Goal: Information Seeking & Learning: Check status

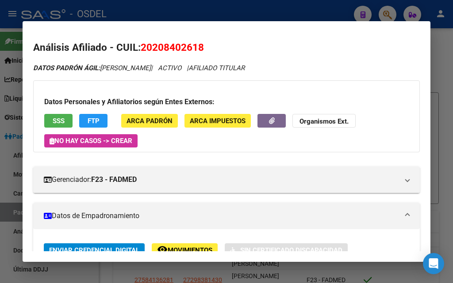
click at [203, 35] on mat-dialog-content "Análisis Afiliado - CUIL: 20208402618 DATOS PADRÓN ÁGIL: [PERSON_NAME] | ACTIVO…" at bounding box center [227, 142] width 408 height 220
click at [309, 43] on h2 "Análisis Afiliado - CUIL: 20208402618" at bounding box center [226, 47] width 386 height 15
click at [156, 31] on mat-dialog-container "Análisis Afiliado - CUIL: 20208402618 DATOS PADRÓN ÁGIL: [PERSON_NAME] | ACTIVO…" at bounding box center [227, 141] width 408 height 241
click at [437, 50] on div at bounding box center [226, 141] width 453 height 283
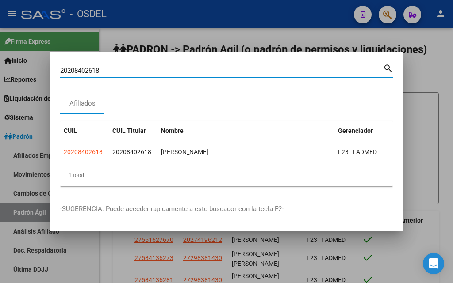
drag, startPoint x: 134, startPoint y: 68, endPoint x: 43, endPoint y: 71, distance: 90.2
click at [43, 71] on div "20208402618 Buscar (apellido, dni, cuil, nro traspaso, cuit, obra social) searc…" at bounding box center [226, 141] width 453 height 283
paste input "7 - 22829324 - 0"
click at [67, 69] on input "27 - 22829324 - 0" at bounding box center [221, 71] width 323 height 8
click at [99, 68] on input "27 22829324 - 0" at bounding box center [221, 71] width 323 height 8
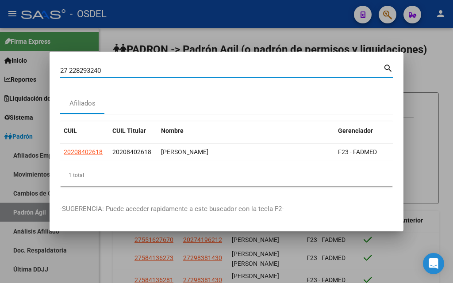
type input "27 228293240"
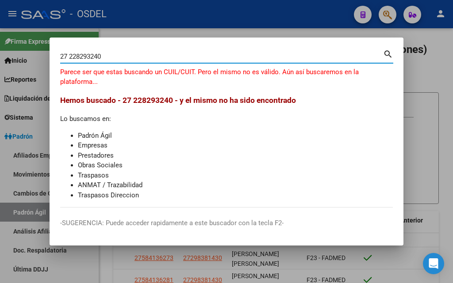
click at [426, 108] on div at bounding box center [226, 141] width 453 height 283
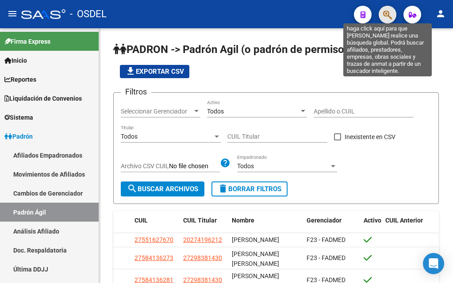
click at [383, 20] on icon "button" at bounding box center [387, 15] width 9 height 10
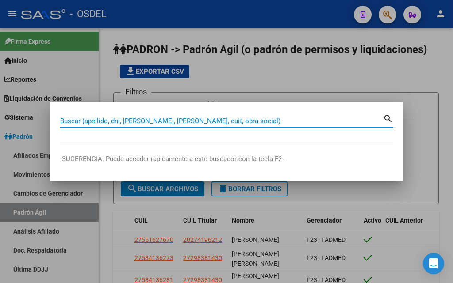
click at [214, 122] on input "Buscar (apellido, dni, [PERSON_NAME], [PERSON_NAME], cuit, obra social)" at bounding box center [221, 121] width 323 height 8
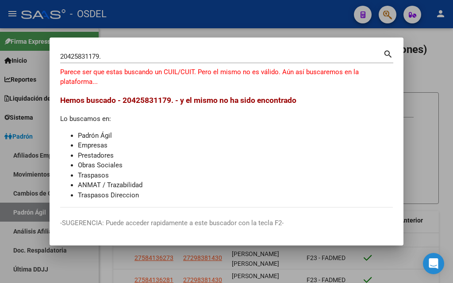
drag, startPoint x: 112, startPoint y: 102, endPoint x: 214, endPoint y: 112, distance: 102.6
click at [212, 112] on div "Hemos buscado - 20425831179. - y el mismo no ha sido encontrado Lo buscamos en:…" at bounding box center [226, 148] width 332 height 106
click at [214, 112] on div "Hemos buscado - 20425831179. - y el mismo no ha sido encontrado Lo buscamos en:…" at bounding box center [226, 148] width 332 height 106
click at [104, 53] on input "20425831179." at bounding box center [221, 57] width 323 height 8
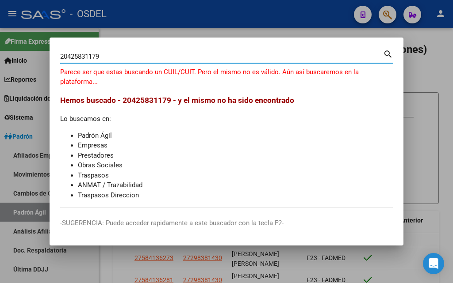
type input "20425831179"
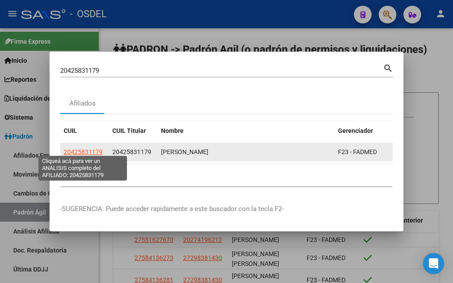
click at [92, 152] on span "20425831179" at bounding box center [83, 152] width 39 height 7
type textarea "20425831179"
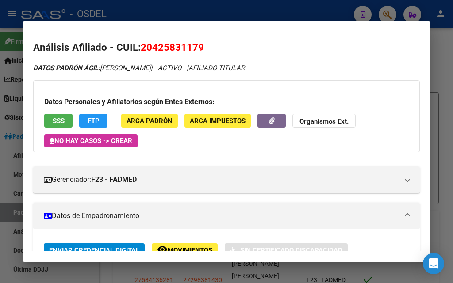
click at [61, 118] on span "SSS" at bounding box center [59, 121] width 12 height 8
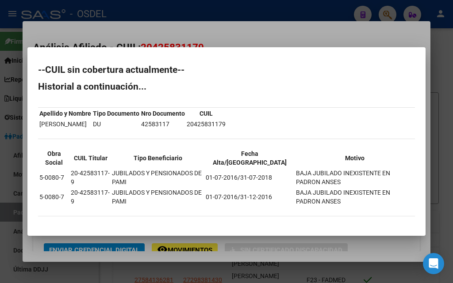
click at [277, 38] on div at bounding box center [226, 141] width 453 height 283
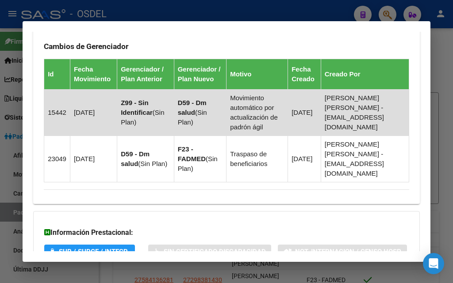
scroll to position [704, 0]
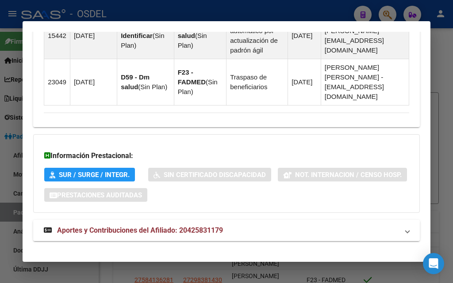
click at [159, 226] on span "Aportes y Contribuciones del Afiliado: 20425831179" at bounding box center [140, 230] width 166 height 8
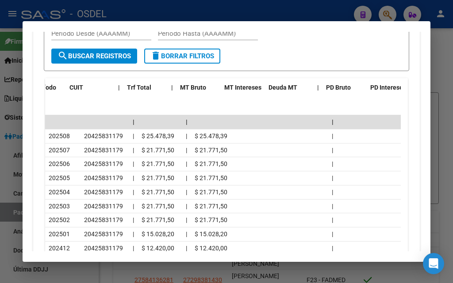
scroll to position [0, 73]
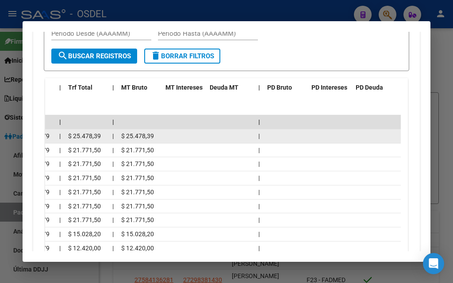
drag, startPoint x: 49, startPoint y: 126, endPoint x: 395, endPoint y: 127, distance: 345.7
click at [395, 130] on div "202508 20425831179 | $ 25.478,39 | $ 25.478,39 |" at bounding box center [186, 137] width 429 height 14
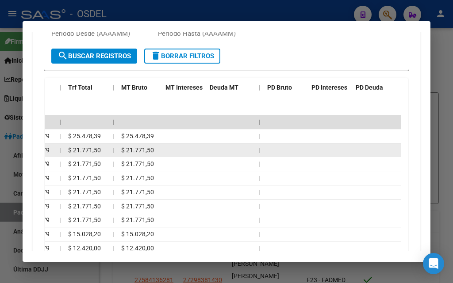
click at [325, 144] on datatable-body-cell at bounding box center [330, 151] width 44 height 14
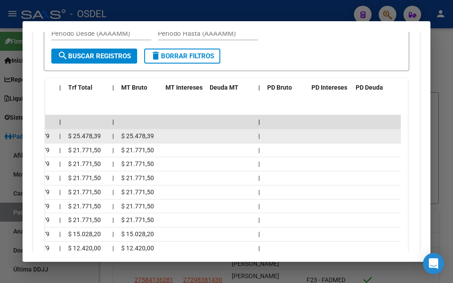
drag, startPoint x: 336, startPoint y: 130, endPoint x: 101, endPoint y: 126, distance: 234.8
click at [65, 130] on div "202508 20425831179 | $ 25.478,39 | $ 25.478,39 |" at bounding box center [186, 137] width 429 height 14
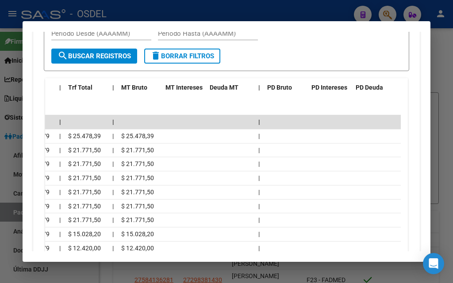
scroll to position [0, 0]
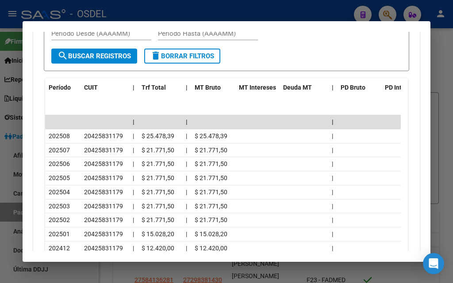
drag, startPoint x: 154, startPoint y: 126, endPoint x: 39, endPoint y: 130, distance: 115.0
click at [39, 130] on div "cloud_download Exportar CSV Devengado MT/PD Percibido - Liquidación RG/MT/PD Tr…" at bounding box center [226, 127] width 386 height 363
click at [42, 130] on div "cloud_download Exportar CSV Devengado MT/PD Percibido - Liquidación RG/MT/PD Tr…" at bounding box center [226, 127] width 386 height 363
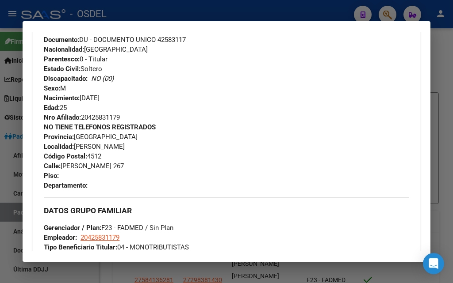
scroll to position [358, 0]
